Goal: Check status: Check status

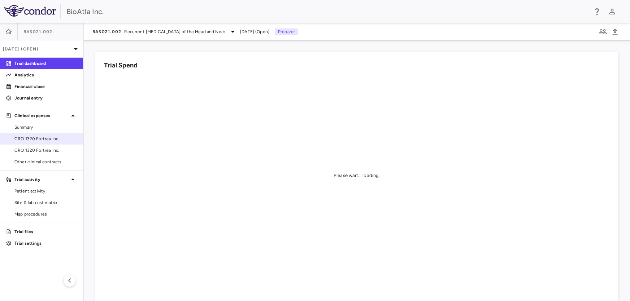
click at [40, 137] on span "CRO 1320 Fortrea Inc." at bounding box center [45, 139] width 63 height 6
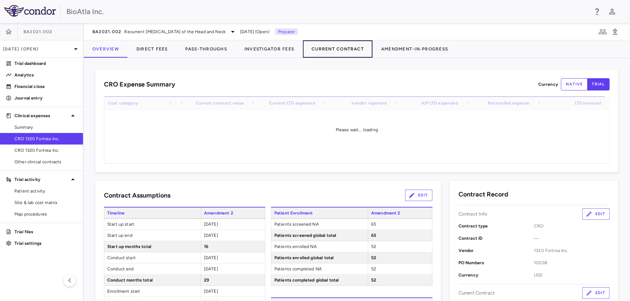
click at [348, 49] on button "Current Contract" at bounding box center [338, 48] width 70 height 17
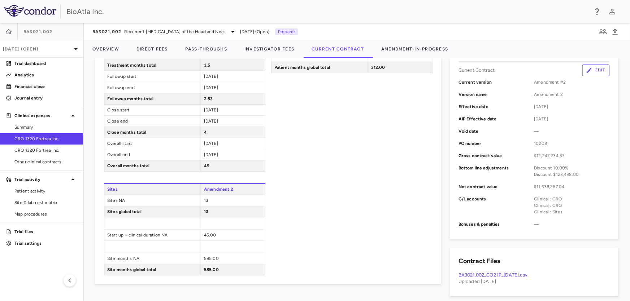
scroll to position [98, 0]
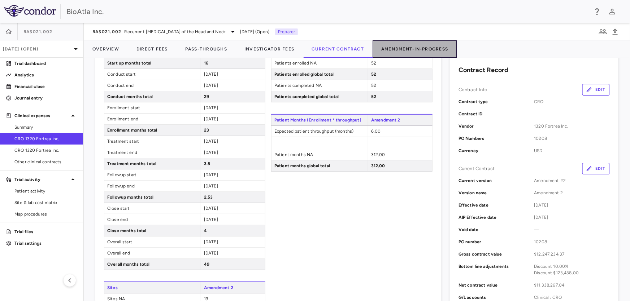
click at [415, 48] on button "Amendment-In-Progress" at bounding box center [414, 48] width 84 height 17
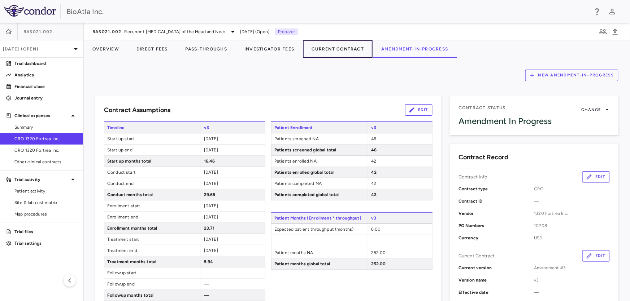
click at [324, 47] on button "Current Contract" at bounding box center [338, 48] width 70 height 17
